Goal: Task Accomplishment & Management: Manage account settings

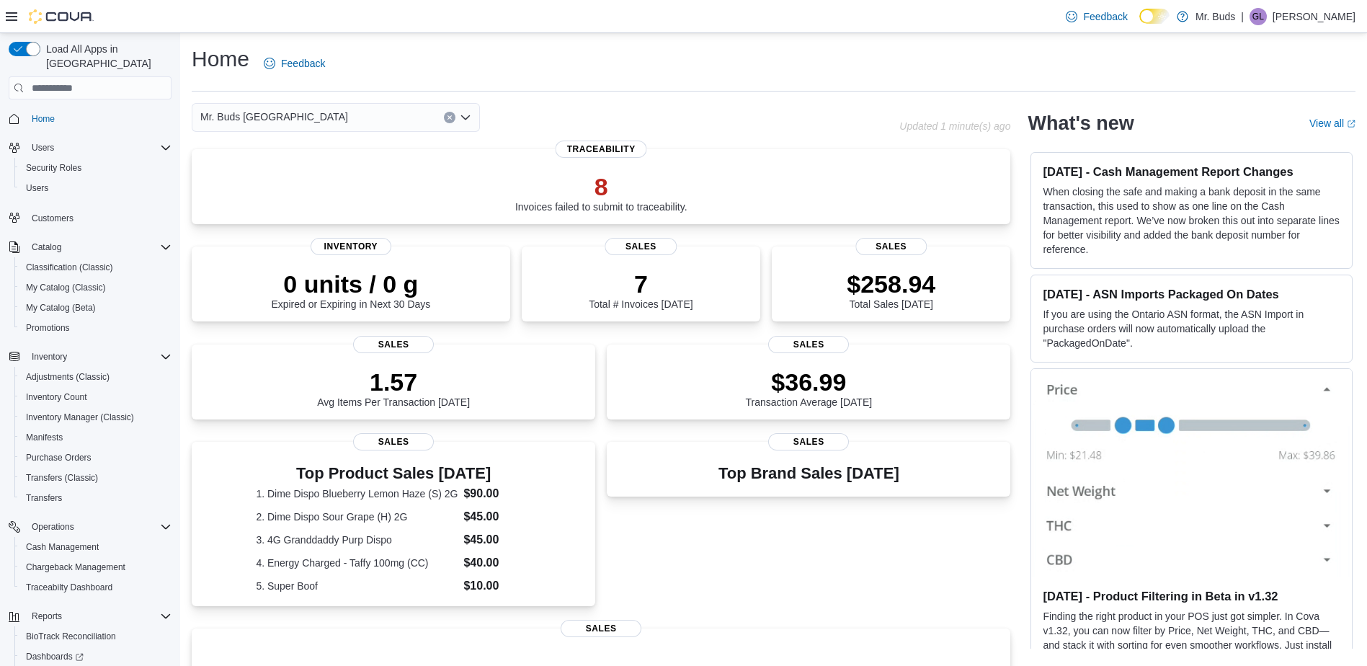
click at [464, 115] on icon "Open list of options" at bounding box center [466, 118] width 12 height 12
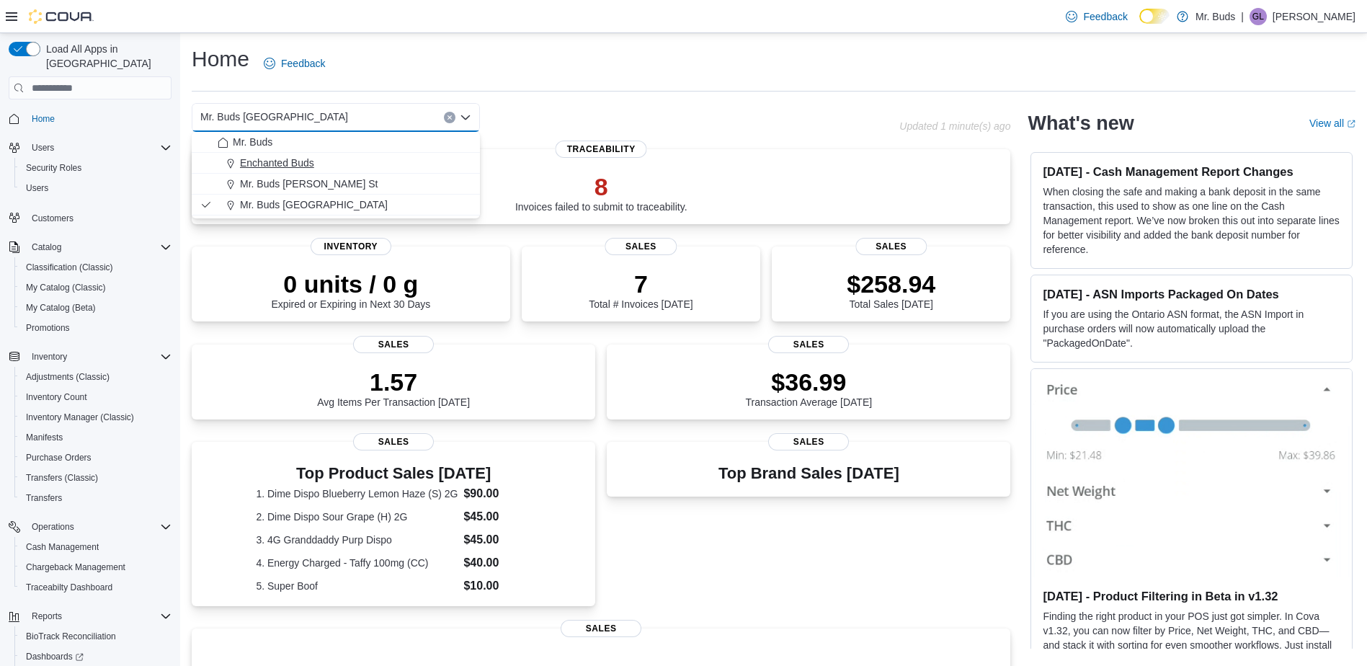
click at [452, 159] on div "Enchanted Buds" at bounding box center [345, 163] width 254 height 14
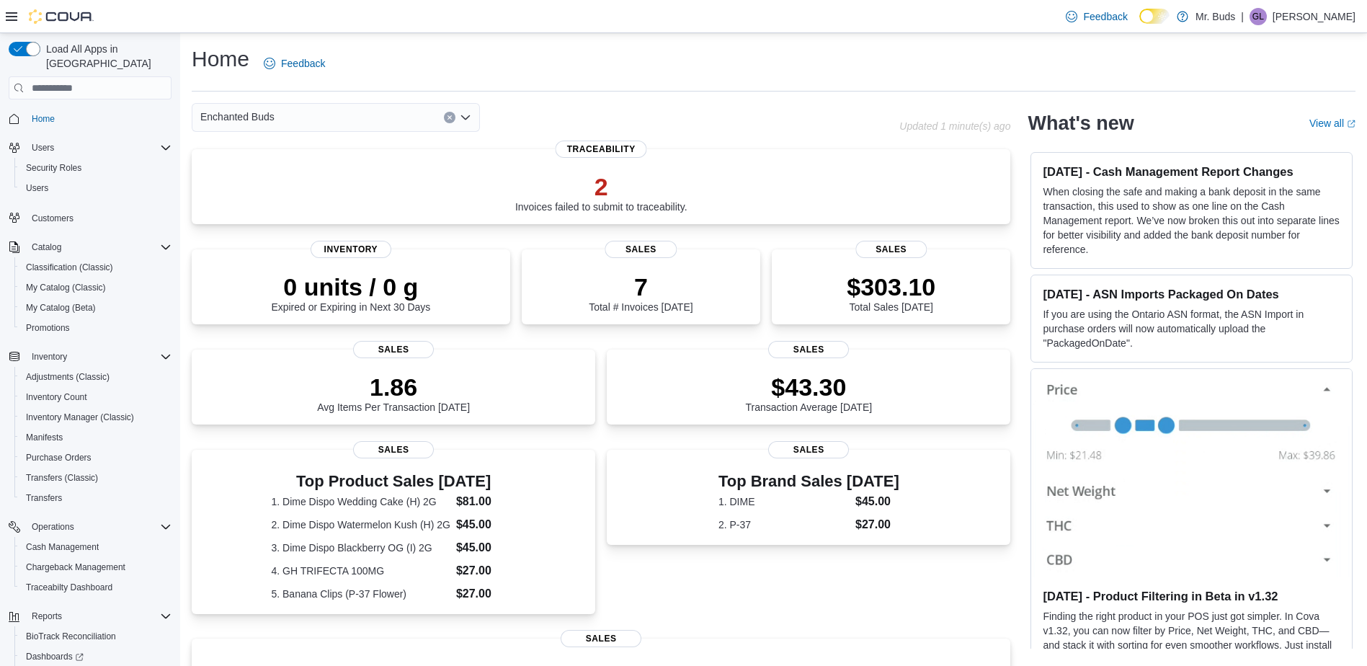
click at [467, 115] on icon "Open list of options" at bounding box center [466, 118] width 12 height 12
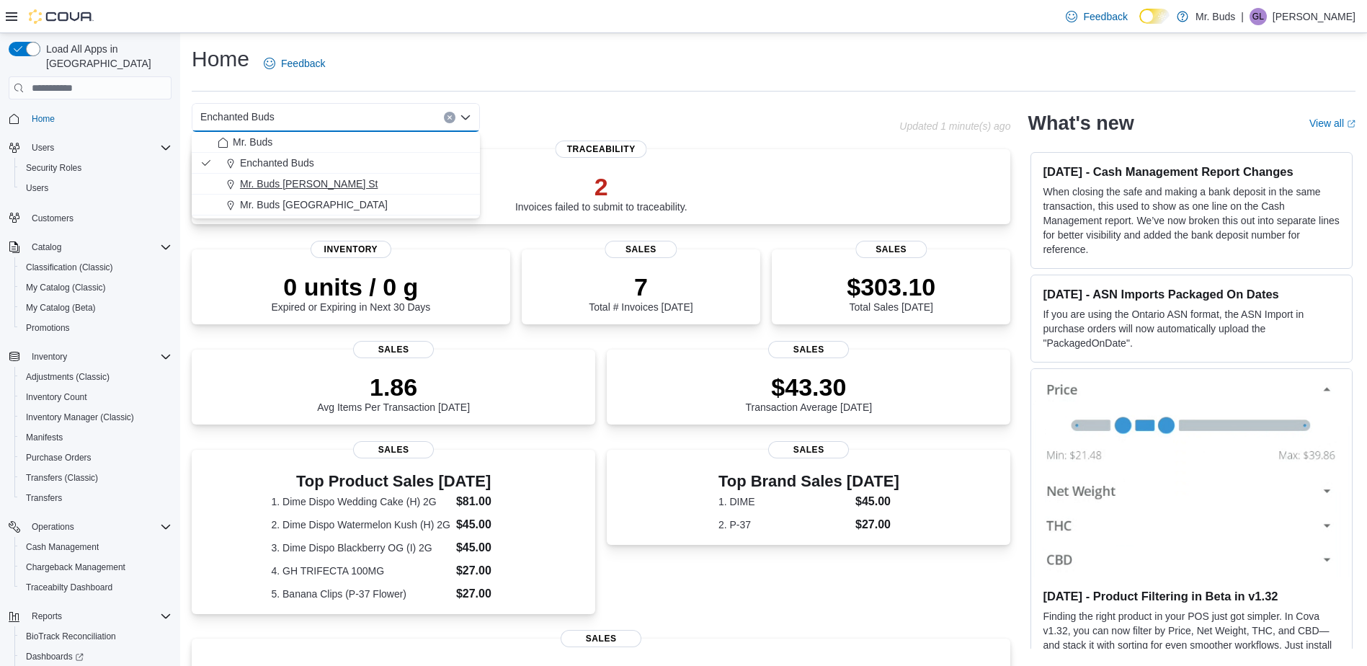
click at [410, 177] on div "Mr. Buds [PERSON_NAME] St" at bounding box center [345, 184] width 254 height 14
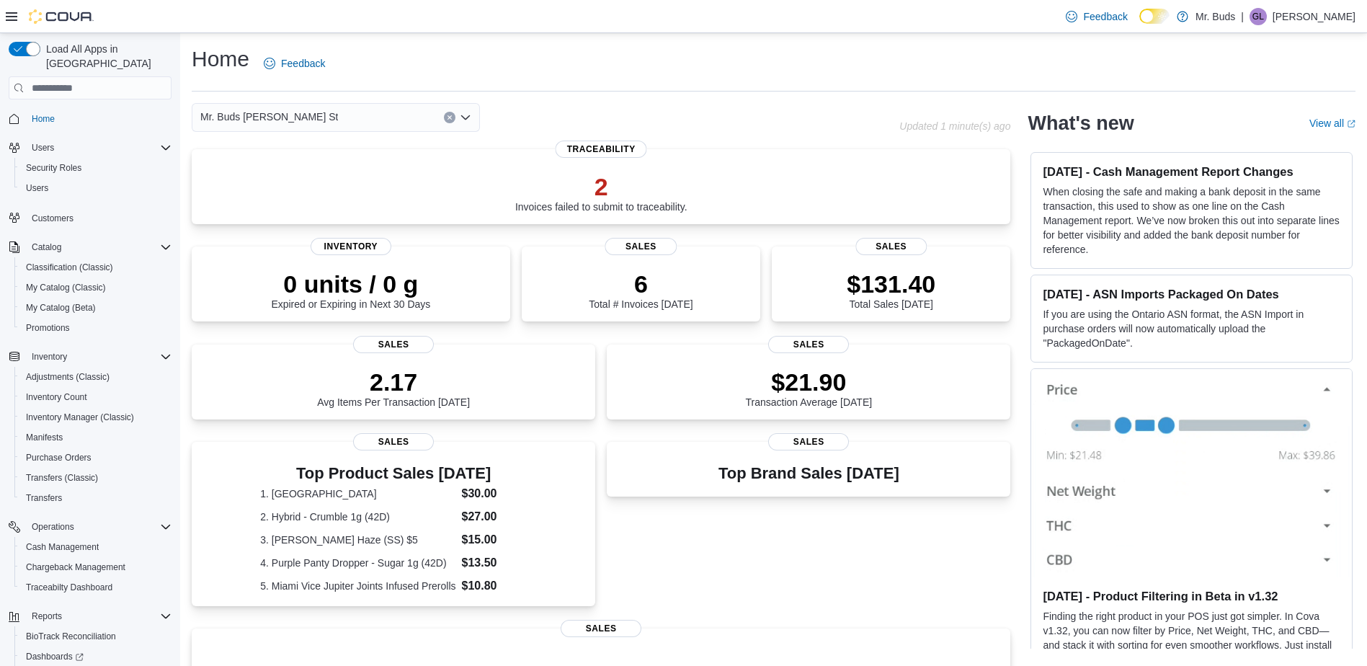
click at [460, 115] on icon "Open list of options" at bounding box center [466, 118] width 12 height 12
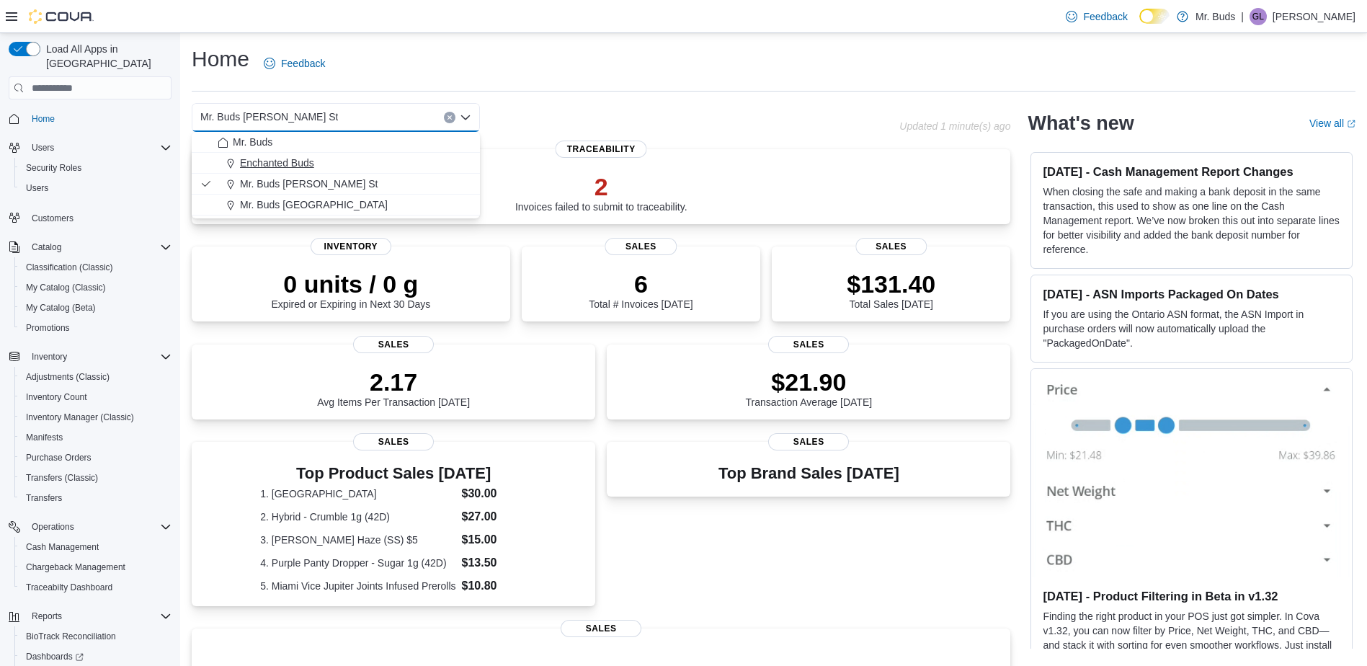
click at [425, 158] on div "Enchanted Buds" at bounding box center [345, 163] width 254 height 14
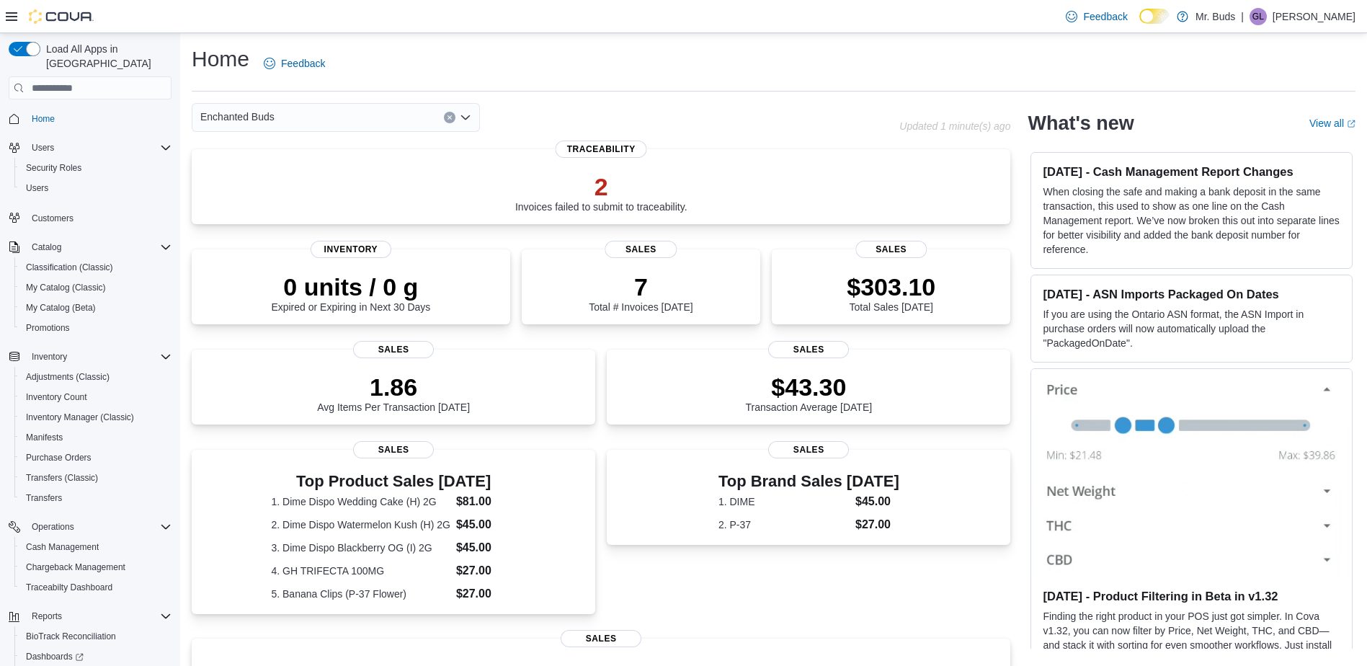
click at [470, 117] on icon "Open list of options" at bounding box center [466, 118] width 12 height 12
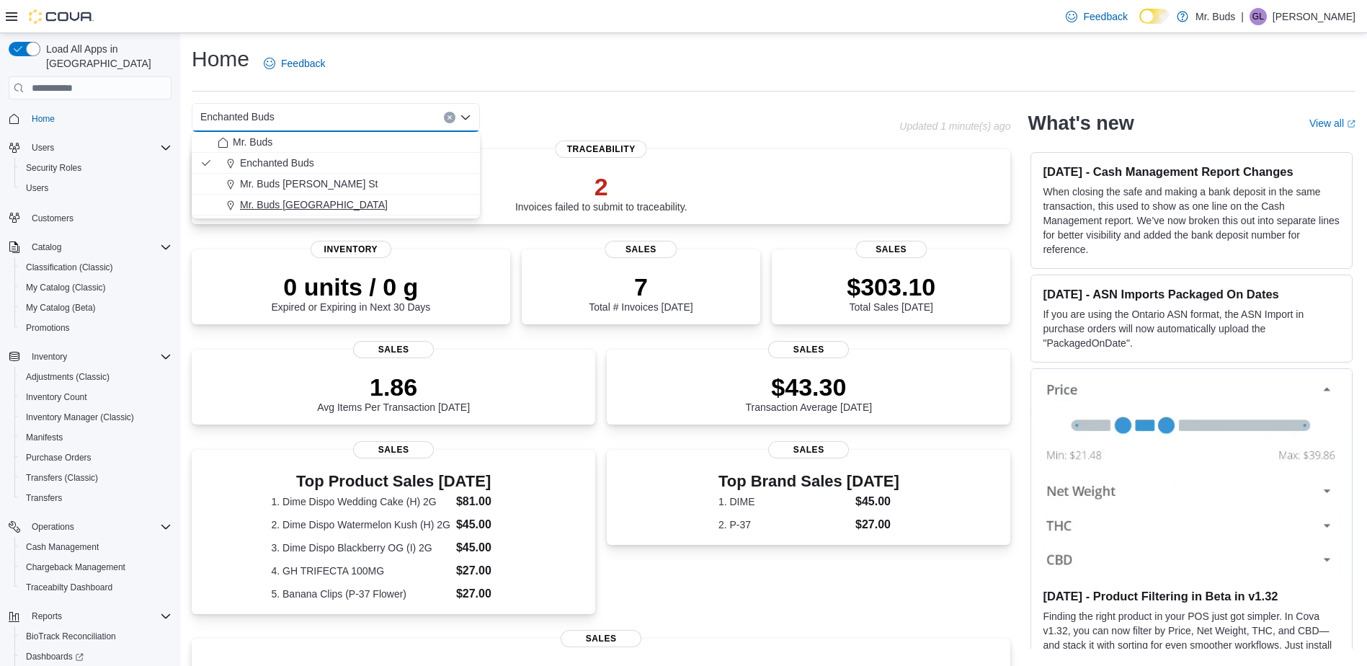
click at [462, 209] on div "Mr. Buds [GEOGRAPHIC_DATA]" at bounding box center [345, 204] width 254 height 14
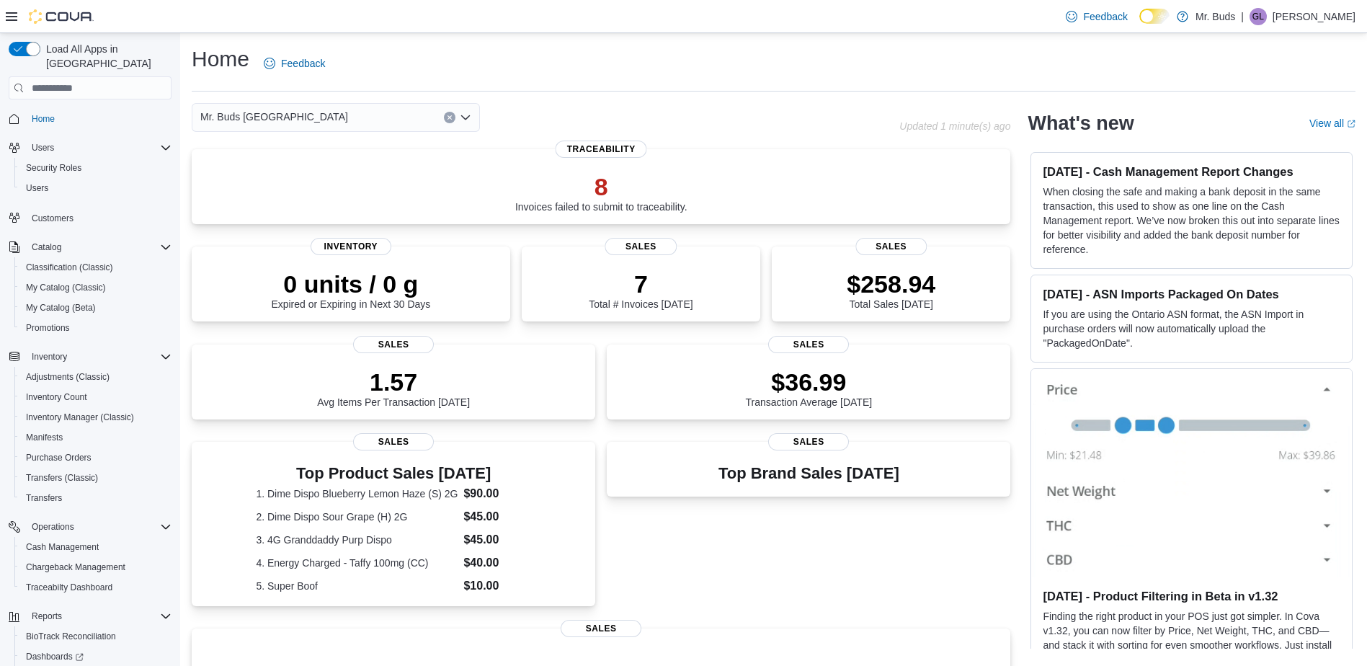
click at [1305, 17] on p "[PERSON_NAME]" at bounding box center [1314, 16] width 83 height 17
click at [1293, 133] on button "Sign Out" at bounding box center [1283, 141] width 133 height 23
